Goal: Transaction & Acquisition: Purchase product/service

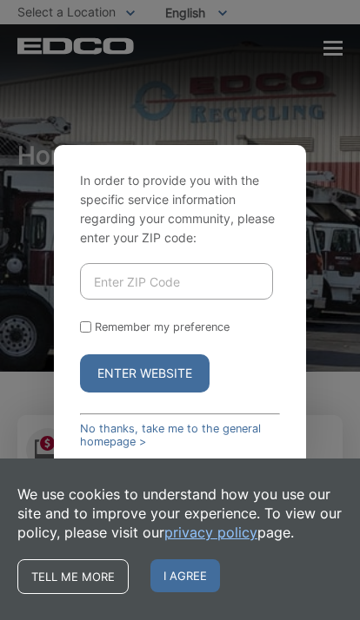
click at [134, 300] on input "Enter ZIP Code" at bounding box center [176, 281] width 193 height 36
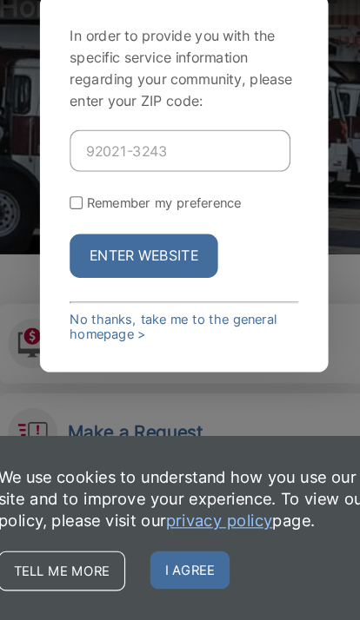
click at [195, 191] on input "92021-3243" at bounding box center [176, 209] width 193 height 36
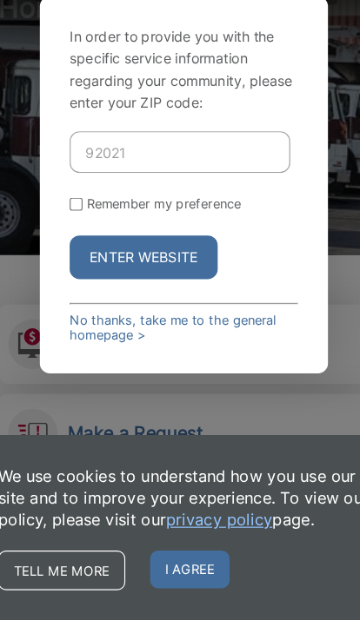
type input "92021"
click at [80, 250] on input "Remember my preference" at bounding box center [85, 255] width 11 height 11
checkbox input "true"
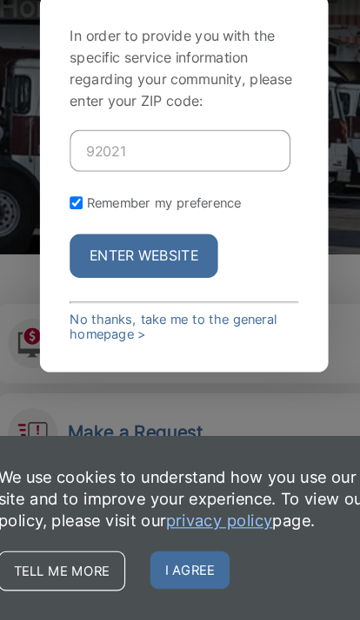
click at [125, 282] on button "Enter Website" at bounding box center [144, 301] width 129 height 38
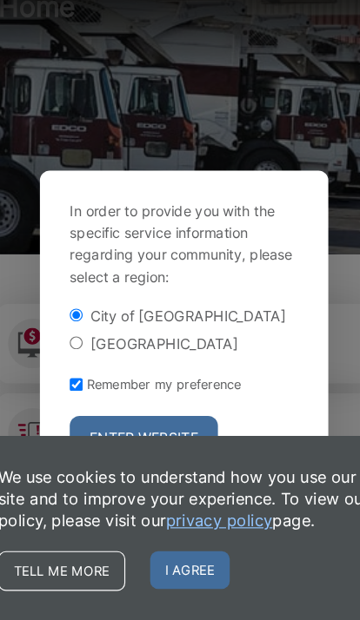
click at [176, 559] on span "I agree" at bounding box center [184, 575] width 69 height 33
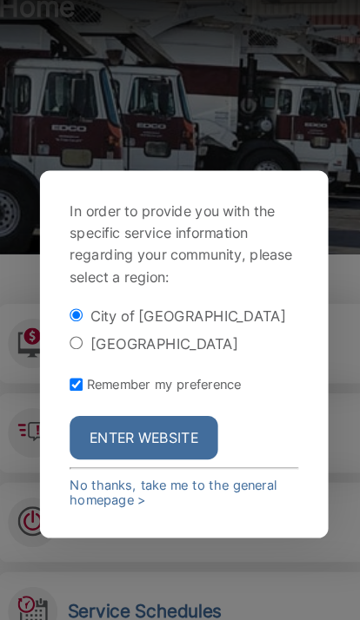
click at [153, 441] on button "Enter Website" at bounding box center [144, 460] width 129 height 38
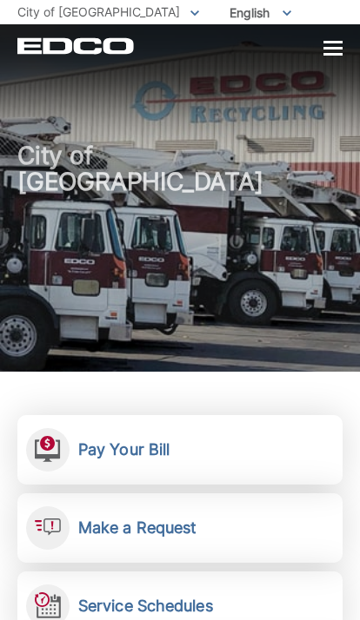
click at [236, 449] on link "Pay Your Bill View, pay, and manage your bill online." at bounding box center [179, 449] width 325 height 69
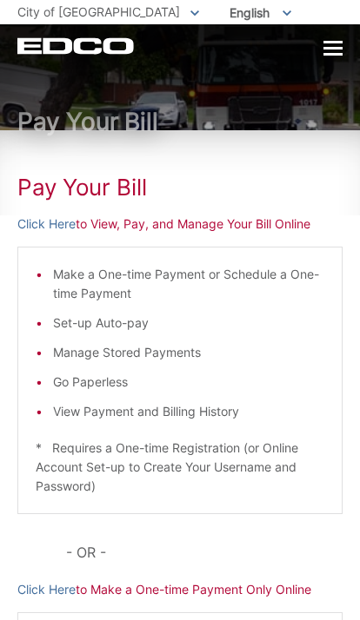
click at [135, 215] on p "Click Here to View, Pay, and Manage Your Bill Online" at bounding box center [179, 224] width 325 height 19
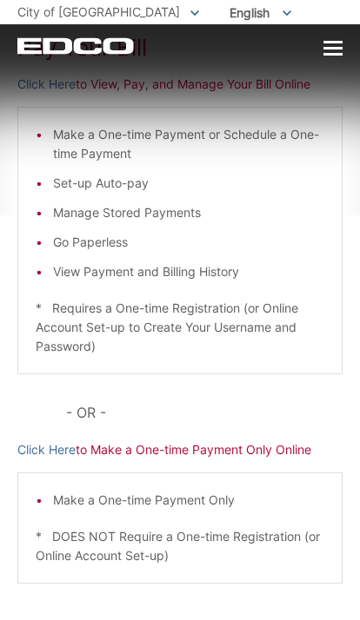
scroll to position [173, 0]
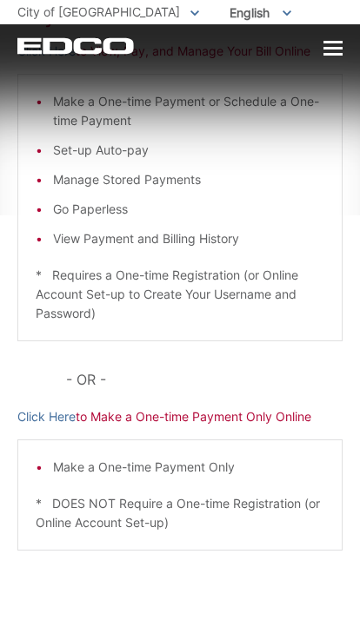
click at [146, 409] on p "Click Here to Make a One-time Payment Only Online" at bounding box center [179, 416] width 325 height 19
click at [50, 423] on link "Click Here" at bounding box center [46, 416] width 58 height 19
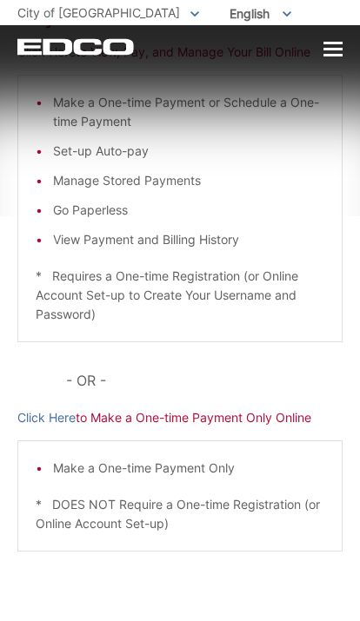
scroll to position [162, 0]
